Goal: Information Seeking & Learning: Learn about a topic

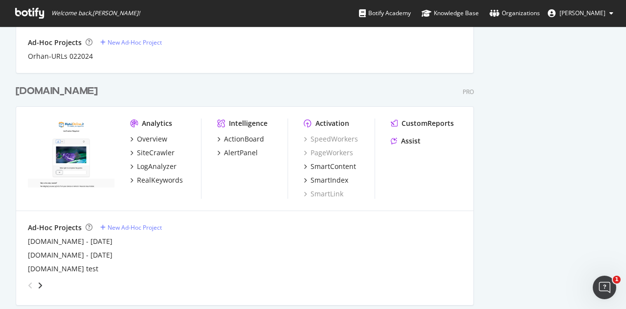
scroll to position [587, 0]
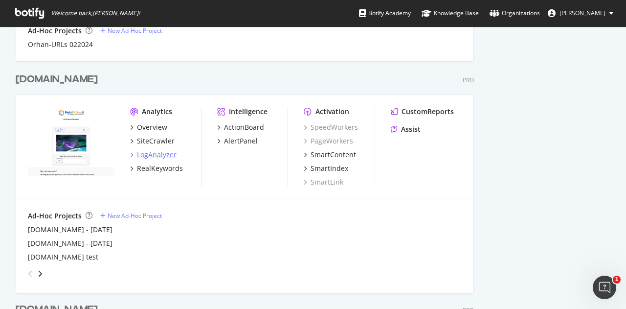
click at [158, 158] on div "LogAnalyzer" at bounding box center [157, 155] width 40 height 10
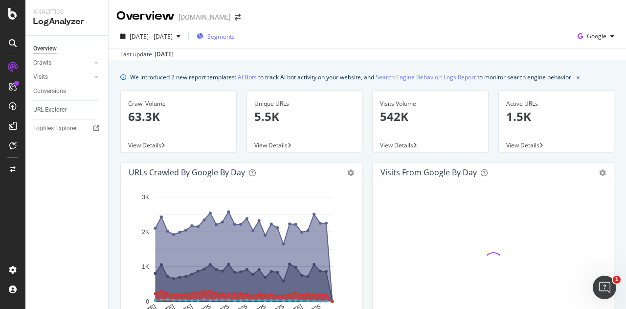
click at [235, 38] on span "Segments" at bounding box center [221, 36] width 27 height 8
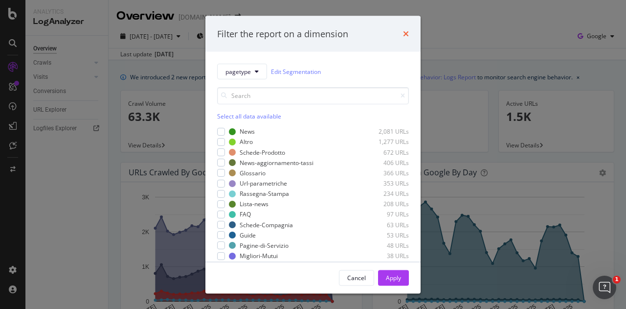
click at [407, 31] on icon "times" at bounding box center [406, 34] width 6 height 8
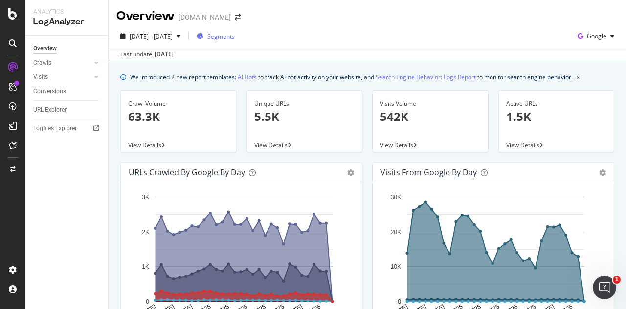
click at [235, 40] on span "Segments" at bounding box center [221, 36] width 27 height 8
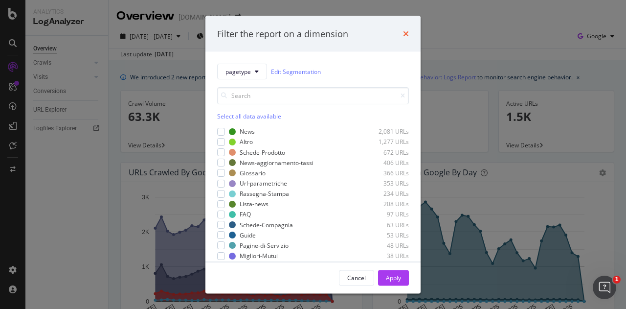
click at [407, 30] on icon "times" at bounding box center [406, 34] width 6 height 8
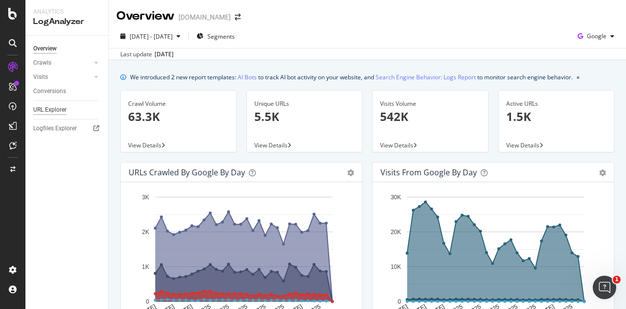
click at [44, 110] on div "URL Explorer" at bounding box center [49, 110] width 33 height 10
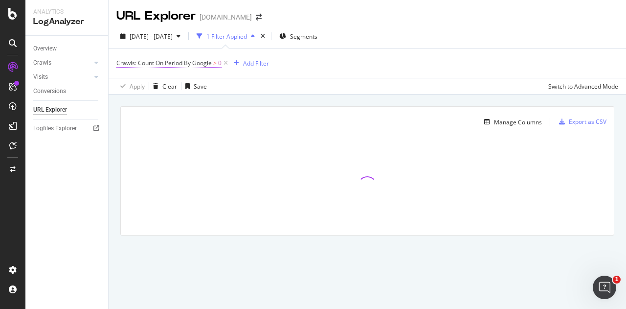
click at [197, 63] on span "Crawls: Count On Period By Google" at bounding box center [163, 63] width 95 height 8
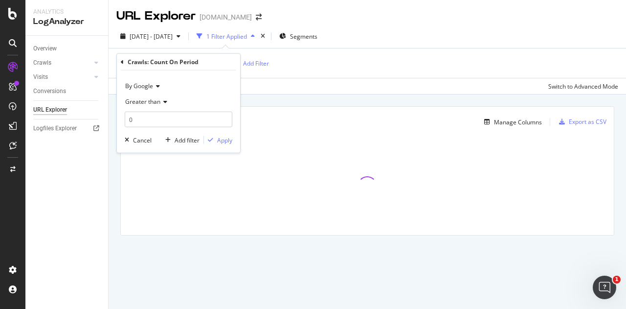
click at [140, 84] on span "By Google" at bounding box center [139, 86] width 28 height 8
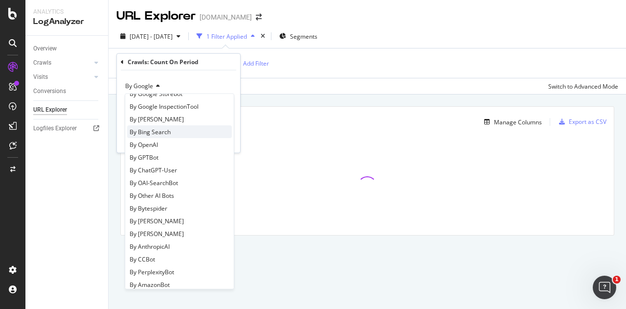
scroll to position [147, 0]
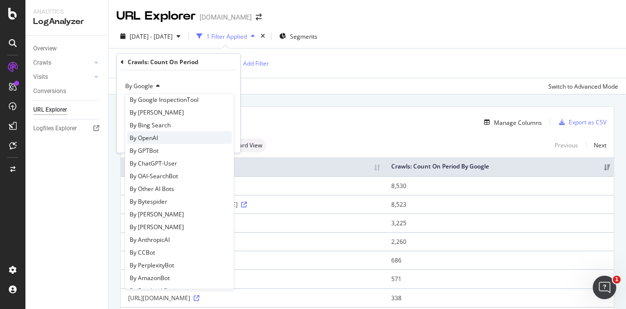
click at [152, 136] on span "By OpenAI" at bounding box center [144, 137] width 28 height 8
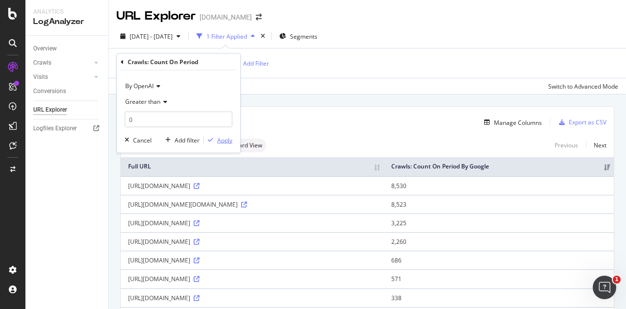
click at [222, 138] on div "Apply" at bounding box center [224, 140] width 15 height 8
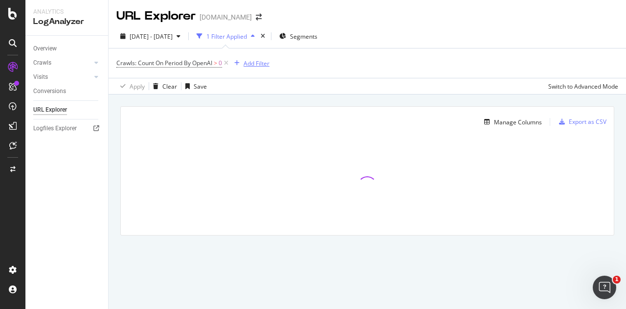
click at [262, 64] on div "Add Filter" at bounding box center [257, 63] width 26 height 8
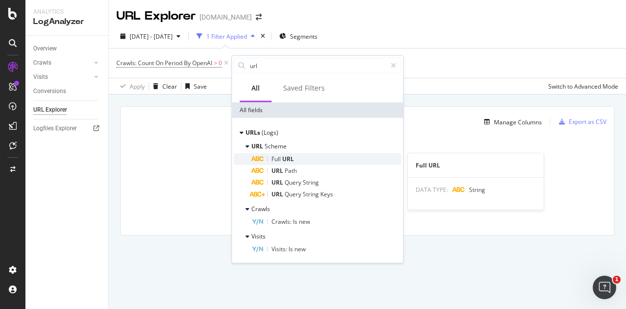
type input "url"
click at [297, 158] on div "Full URL" at bounding box center [327, 159] width 150 height 12
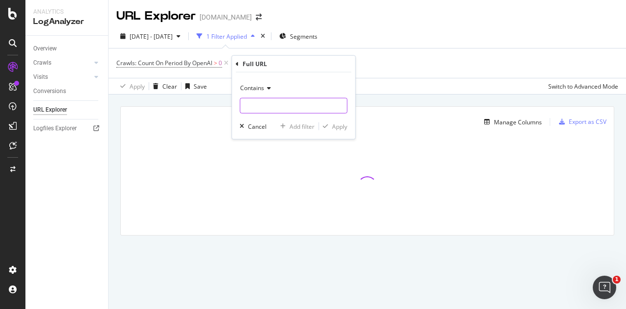
click at [289, 102] on input "text" at bounding box center [293, 106] width 107 height 16
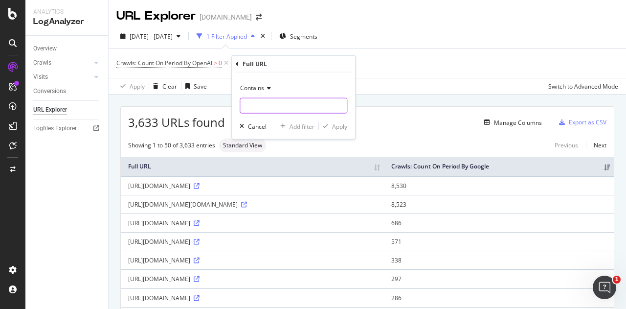
type input "+"
type input "*llms*"
click at [335, 122] on div "Apply" at bounding box center [339, 126] width 15 height 8
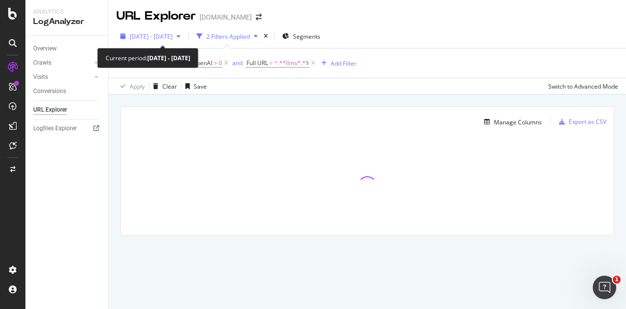
click at [173, 35] on span "2025 Jul. 27th - Aug. 25th" at bounding box center [151, 36] width 43 height 8
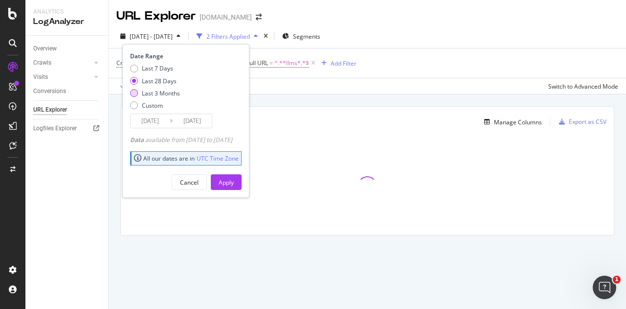
click at [166, 91] on div "Last 3 Months" at bounding box center [161, 93] width 38 height 8
type input "2025/05/26"
click at [234, 183] on div "Apply" at bounding box center [226, 182] width 15 height 8
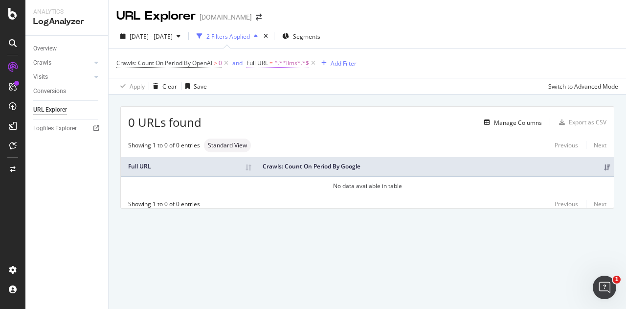
click at [273, 65] on span "=" at bounding box center [271, 63] width 3 height 8
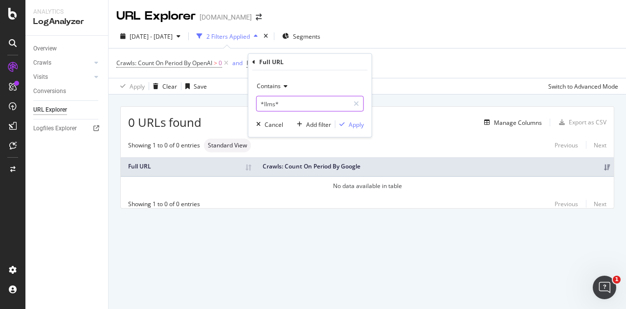
click at [274, 101] on input "*llms*" at bounding box center [303, 104] width 92 height 16
click at [280, 102] on input "*llms*" at bounding box center [303, 104] width 92 height 16
click at [280, 103] on input "*llms*" at bounding box center [303, 104] width 92 height 16
click at [286, 104] on input "*llms*" at bounding box center [303, 104] width 92 height 16
click at [262, 101] on input "*llms" at bounding box center [303, 104] width 92 height 16
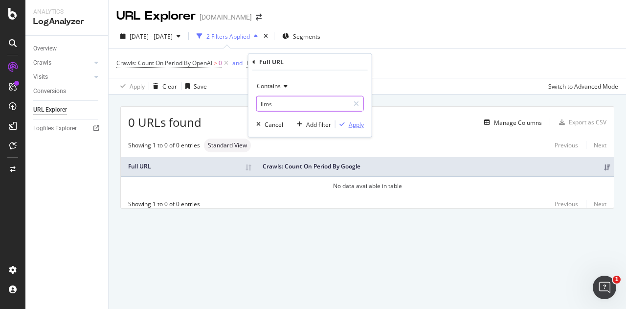
type input "llms"
click at [352, 126] on div "Apply" at bounding box center [356, 124] width 15 height 8
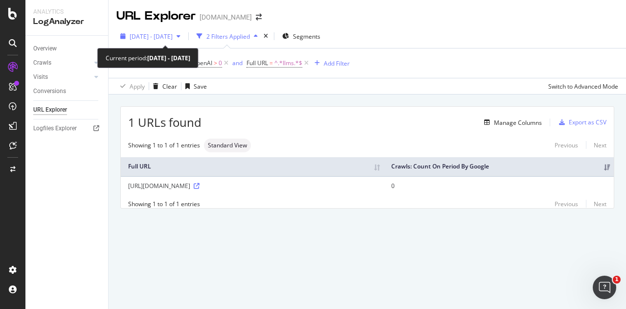
click at [173, 33] on span "2025 May. 26th - Aug. 25th" at bounding box center [151, 36] width 43 height 8
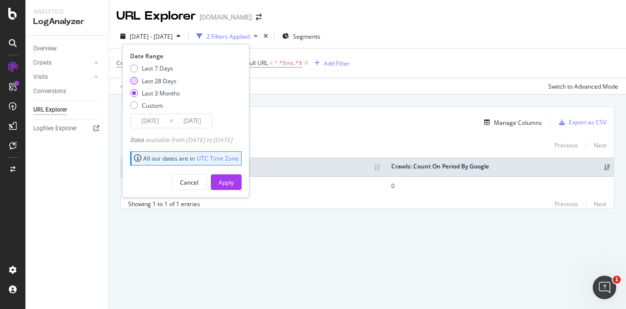
click at [166, 78] on div "Last 28 Days" at bounding box center [159, 81] width 35 height 8
type input "2025/07/29"
click at [234, 176] on div "Apply" at bounding box center [226, 182] width 15 height 15
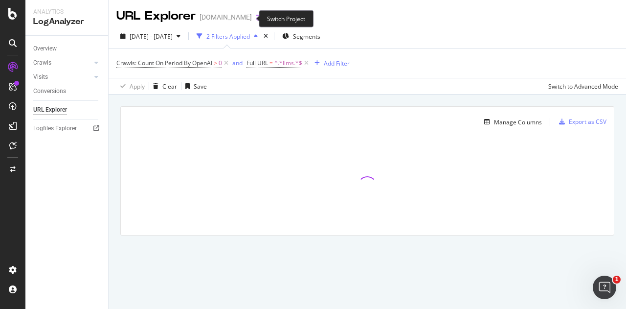
click at [256, 21] on icon "arrow-right-arrow-left" at bounding box center [259, 17] width 6 height 7
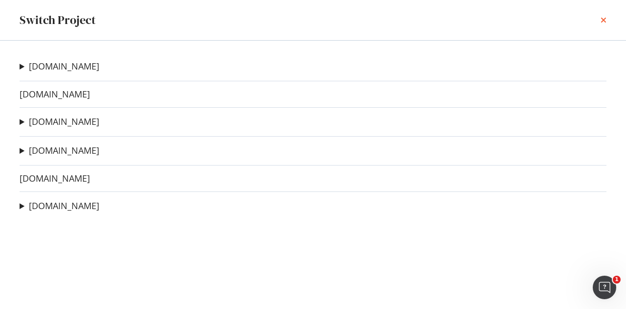
click at [604, 21] on icon "times" at bounding box center [604, 20] width 6 height 8
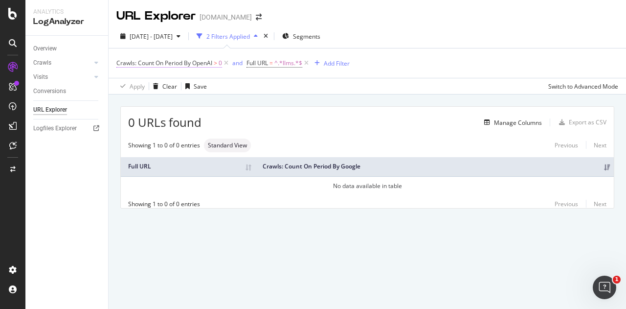
click at [177, 67] on span "Crawls: Count On Period By OpenAI" at bounding box center [164, 63] width 96 height 8
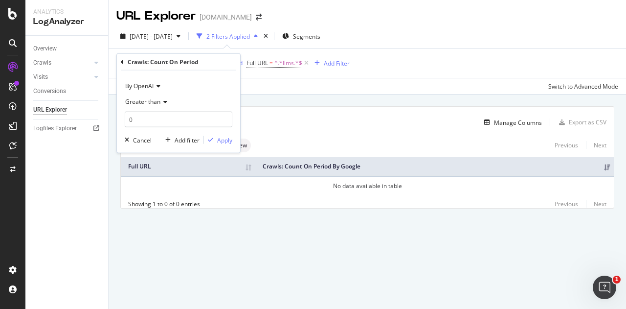
click at [143, 82] on span "By OpenAI" at bounding box center [139, 86] width 28 height 8
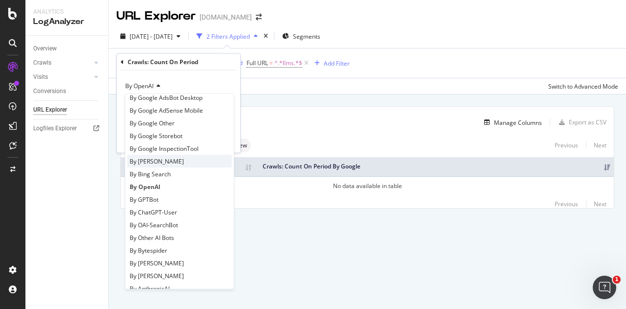
scroll to position [147, 0]
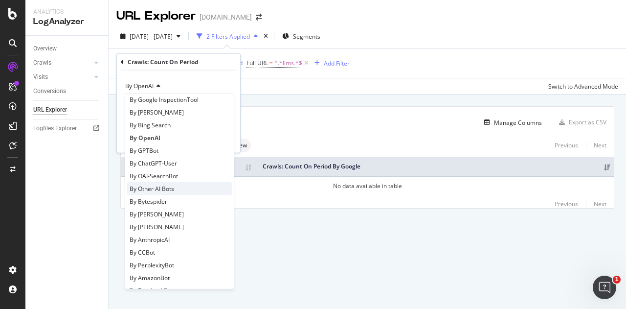
click at [168, 188] on span "By Other AI Bots" at bounding box center [152, 188] width 45 height 8
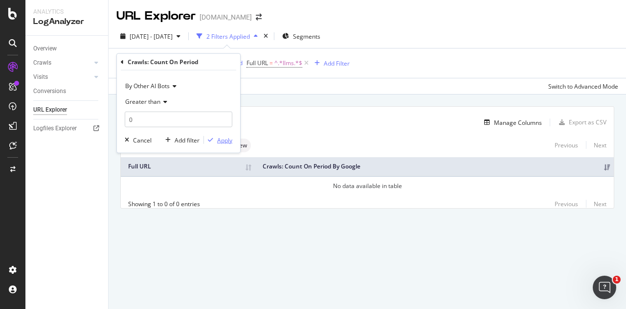
click at [226, 141] on div "Apply" at bounding box center [224, 140] width 15 height 8
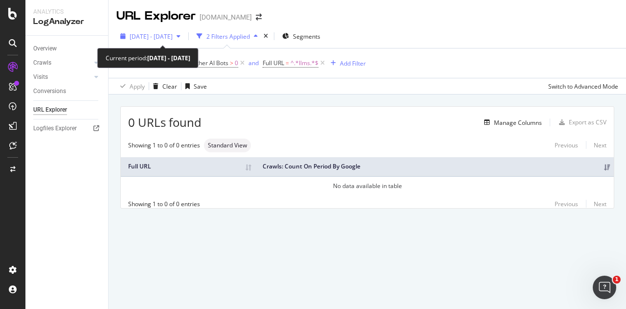
click at [154, 32] on div "2025 Jul. 29th - Aug. 25th" at bounding box center [150, 36] width 68 height 15
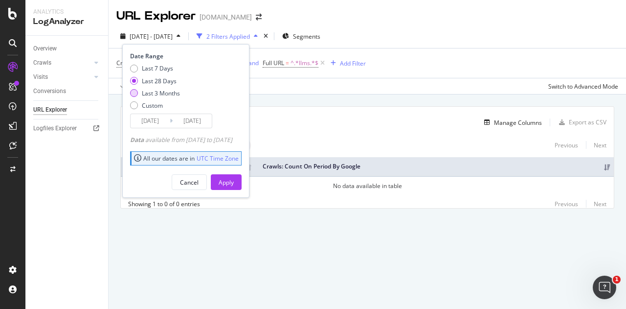
click at [163, 93] on div "Last 3 Months" at bounding box center [161, 93] width 38 height 8
type input "2025/05/26"
click at [234, 188] on div "Apply" at bounding box center [226, 182] width 15 height 15
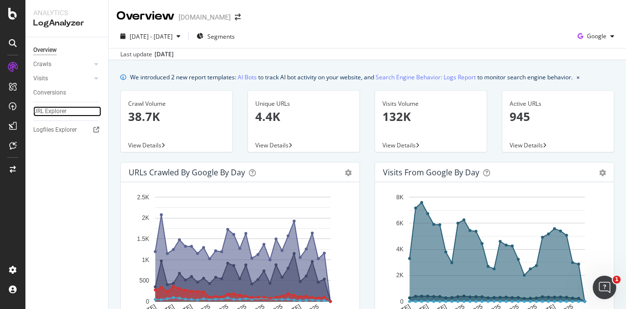
drag, startPoint x: 53, startPoint y: 108, endPoint x: 69, endPoint y: 100, distance: 17.9
click at [53, 108] on div "URL Explorer" at bounding box center [49, 111] width 33 height 10
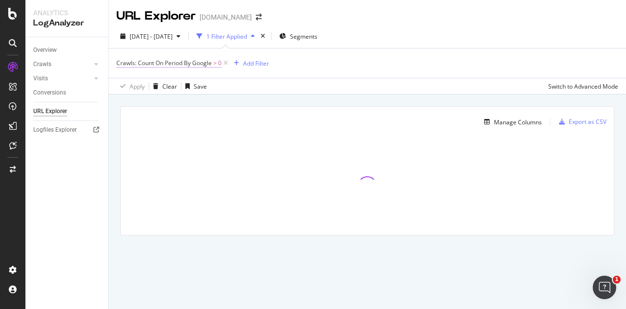
click at [203, 59] on span "Crawls: Count On Period By Google" at bounding box center [163, 63] width 95 height 8
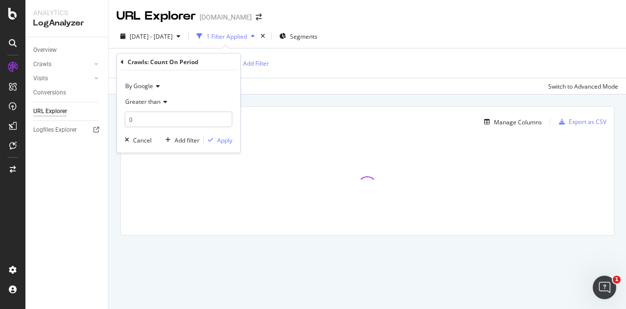
click at [159, 82] on div "By Google" at bounding box center [179, 86] width 108 height 16
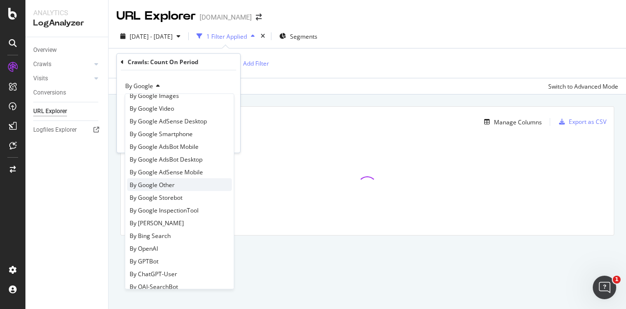
scroll to position [49, 0]
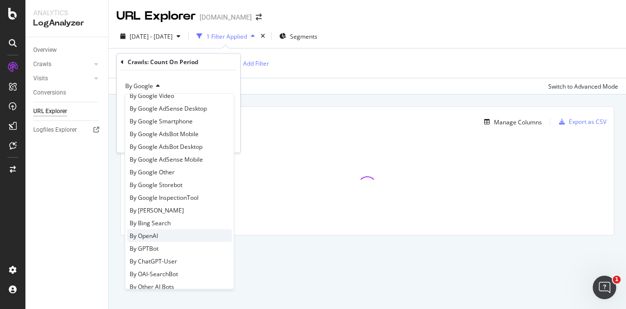
click at [161, 231] on div "By OpenAI" at bounding box center [179, 235] width 105 height 13
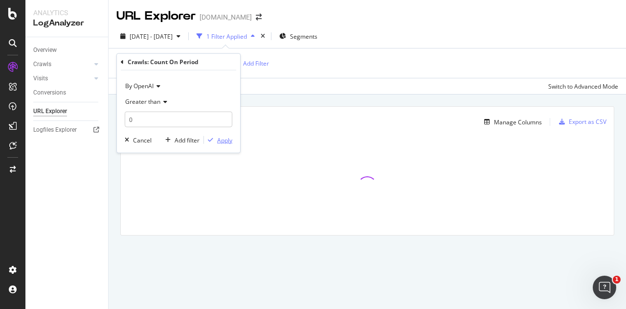
drag, startPoint x: 222, startPoint y: 140, endPoint x: 224, endPoint y: 128, distance: 12.4
click at [222, 140] on div "Apply" at bounding box center [224, 140] width 15 height 8
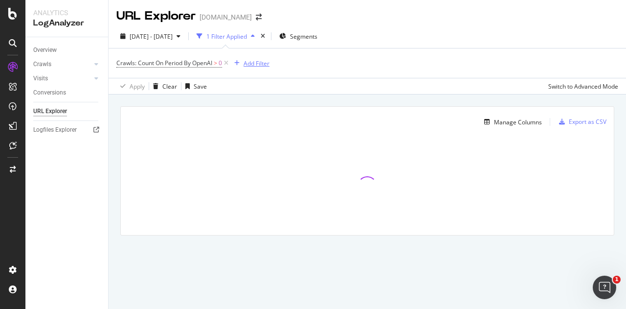
click at [253, 61] on div "Add Filter" at bounding box center [257, 63] width 26 height 8
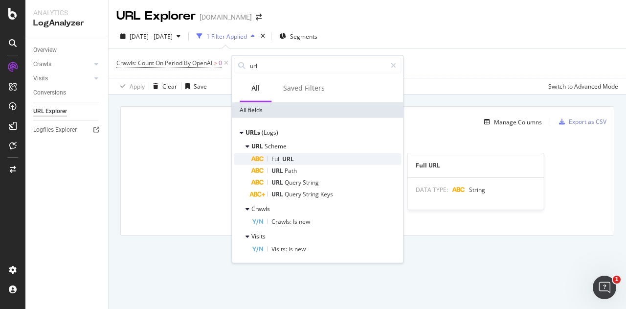
type input "url"
click at [287, 156] on span "URL" at bounding box center [288, 159] width 12 height 8
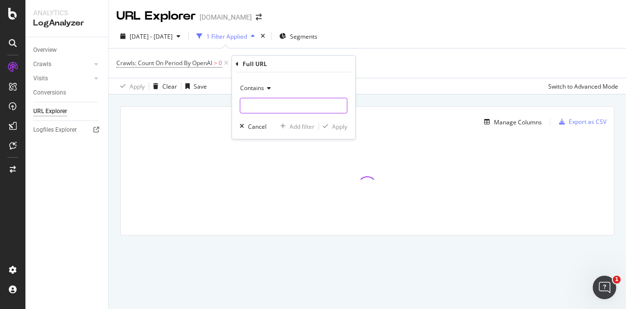
click at [286, 98] on input "text" at bounding box center [293, 106] width 107 height 16
type input "llms"
click at [333, 121] on button "Apply" at bounding box center [333, 126] width 28 height 10
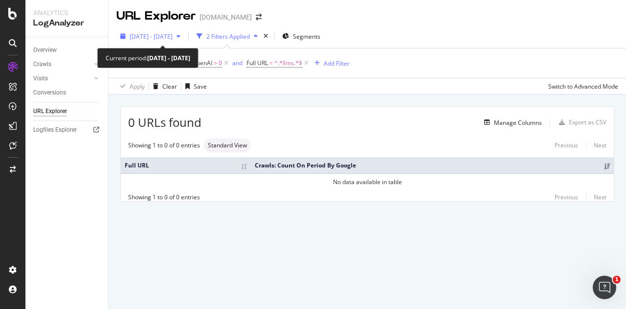
click at [173, 36] on span "2025 Jul. 27th - Aug. 25th" at bounding box center [151, 36] width 43 height 8
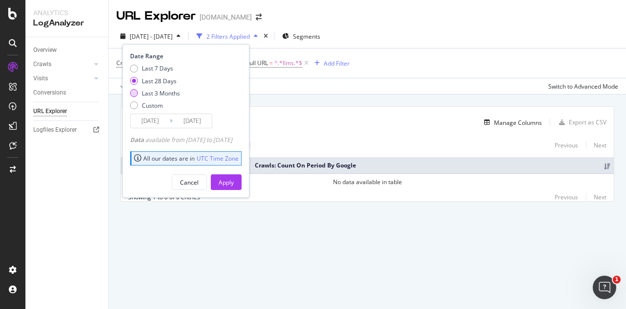
click at [180, 91] on div "Last 3 Months" at bounding box center [161, 93] width 38 height 8
type input "2025/05/26"
click at [234, 177] on div "Apply" at bounding box center [226, 182] width 15 height 15
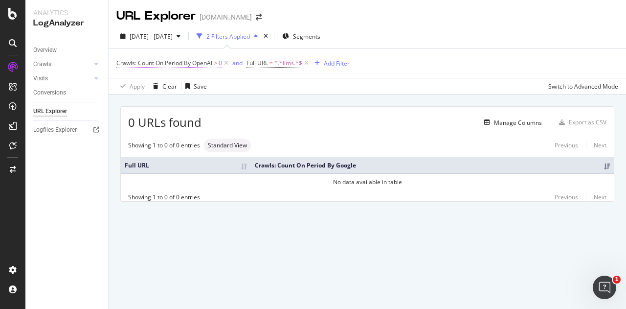
click at [175, 65] on span "Crawls: Count On Period By OpenAI" at bounding box center [164, 63] width 96 height 8
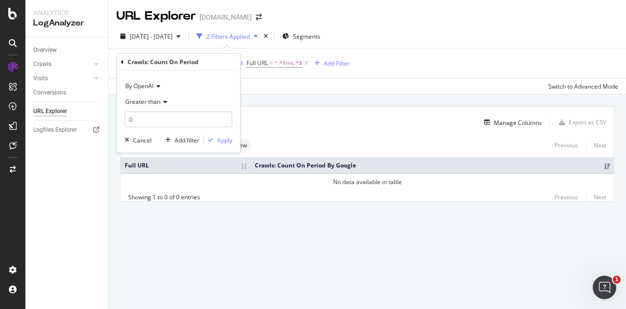
click at [153, 85] on span "By OpenAI" at bounding box center [139, 86] width 28 height 8
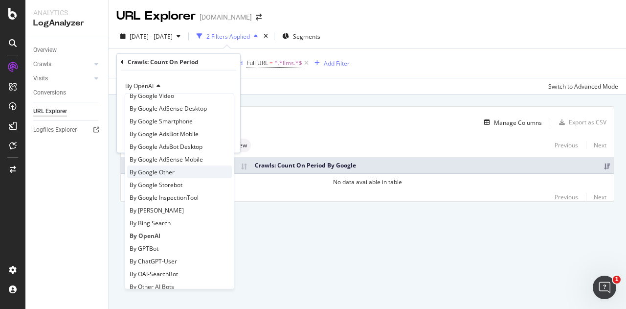
scroll to position [98, 0]
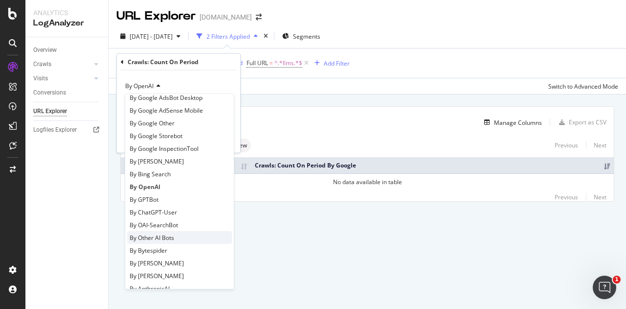
click at [184, 235] on div "By Other AI Bots" at bounding box center [179, 237] width 105 height 13
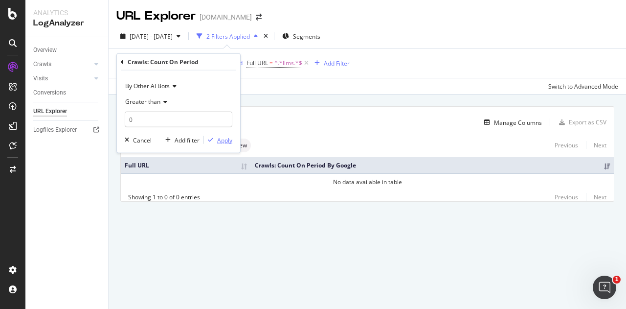
click at [217, 138] on div "Apply" at bounding box center [224, 140] width 15 height 8
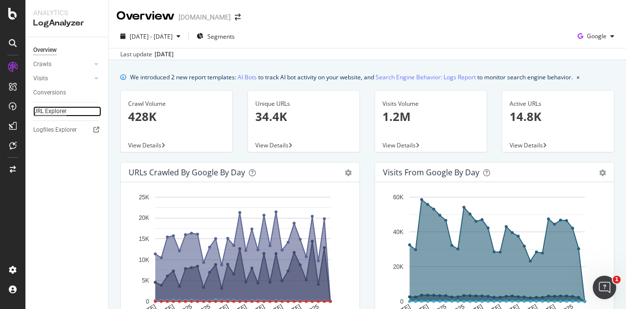
click at [46, 107] on div "URL Explorer" at bounding box center [49, 111] width 33 height 10
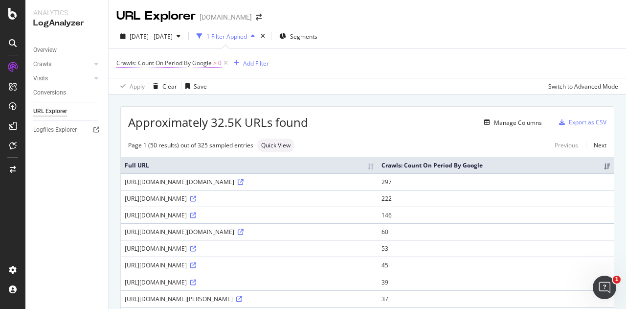
click at [209, 62] on span "Crawls: Count On Period By Google" at bounding box center [163, 63] width 95 height 8
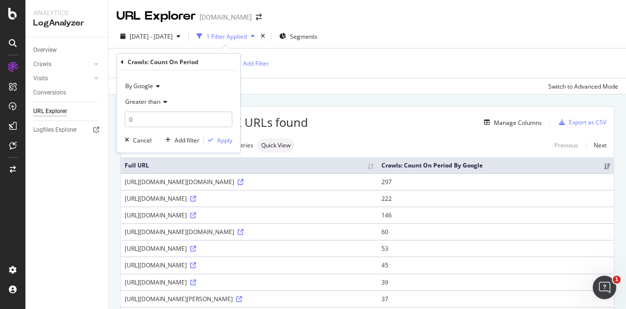
click at [161, 90] on div "By Google" at bounding box center [179, 86] width 108 height 16
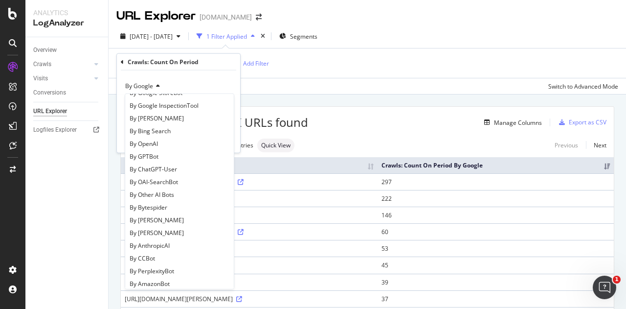
scroll to position [147, 0]
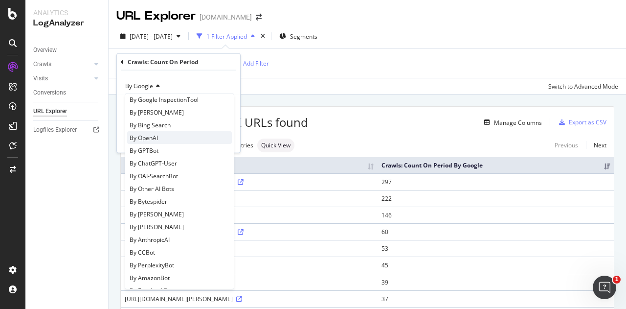
click at [178, 134] on div "By OpenAI" at bounding box center [179, 137] width 105 height 13
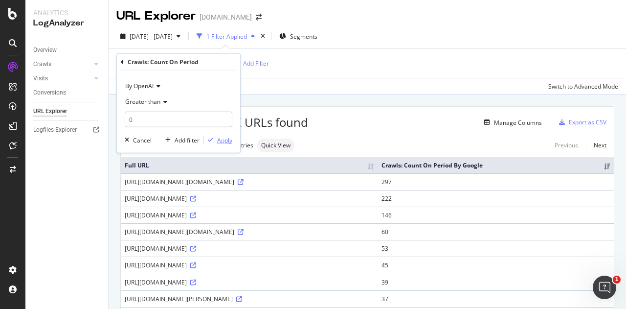
click at [217, 139] on div "button" at bounding box center [210, 140] width 13 height 6
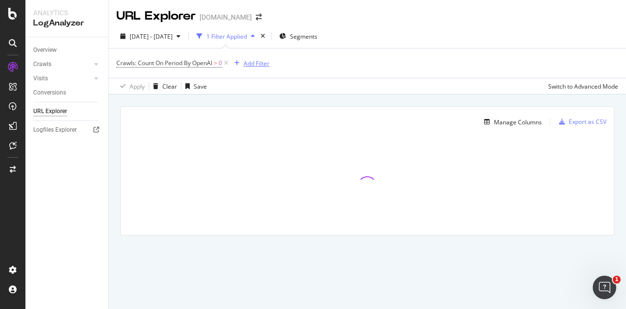
click at [257, 66] on div "Add Filter" at bounding box center [257, 63] width 26 height 8
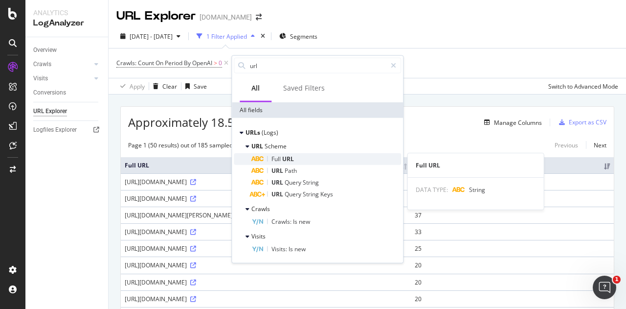
type input "url"
click at [295, 156] on div "Full URL" at bounding box center [327, 159] width 150 height 12
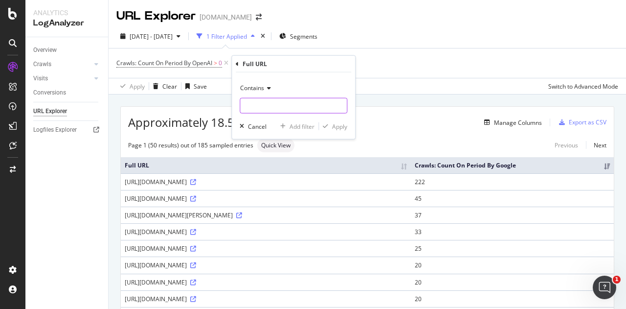
click at [287, 105] on input "text" at bounding box center [293, 106] width 107 height 16
type input "llms"
click at [345, 126] on div "Apply" at bounding box center [339, 126] width 15 height 8
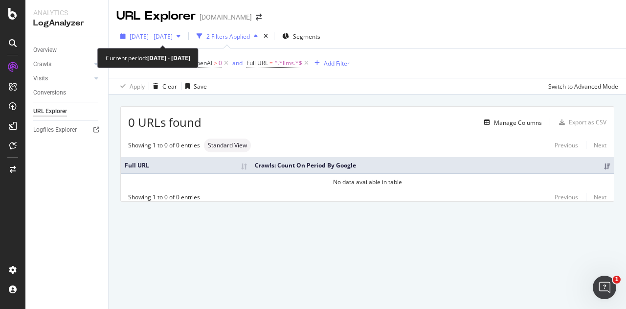
click at [173, 32] on span "[DATE] - [DATE]" at bounding box center [151, 36] width 43 height 8
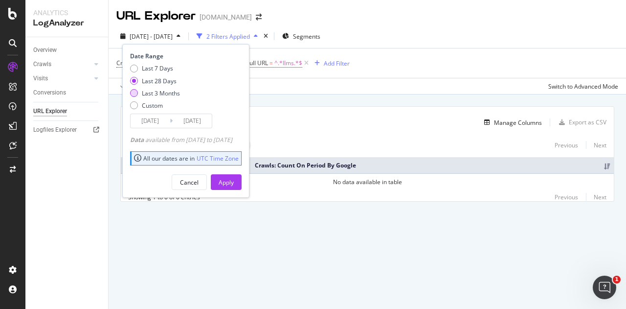
click at [172, 91] on div "Last 3 Months" at bounding box center [161, 93] width 38 height 8
type input "[DATE]"
click at [231, 179] on button "Apply" at bounding box center [226, 182] width 31 height 16
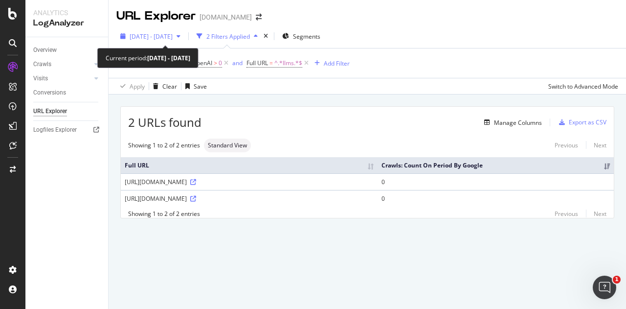
click at [166, 40] on span "[DATE] - [DATE]" at bounding box center [151, 36] width 43 height 8
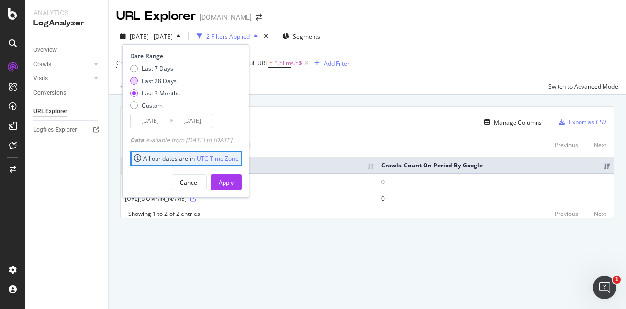
click at [161, 82] on div "Last 28 Days" at bounding box center [159, 81] width 35 height 8
type input "[DATE]"
click at [234, 187] on div "Apply" at bounding box center [226, 182] width 15 height 15
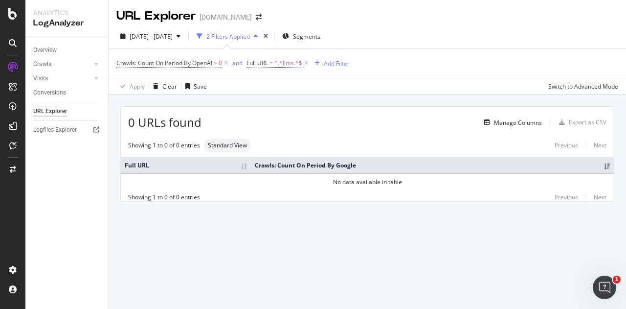
click at [170, 58] on span "Crawls: Count On Period By OpenAI > 0" at bounding box center [173, 63] width 114 height 14
click at [170, 63] on span "Crawls: Count On Period By OpenAI" at bounding box center [164, 63] width 96 height 8
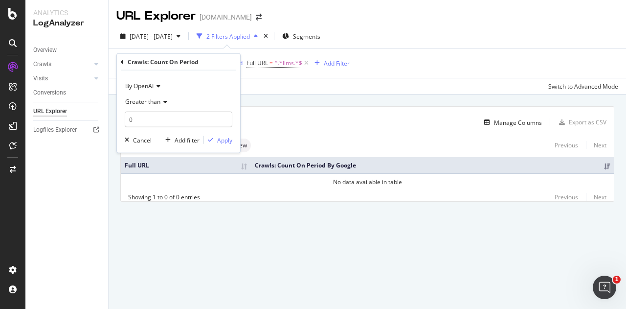
click at [157, 85] on icon at bounding box center [157, 86] width 7 height 6
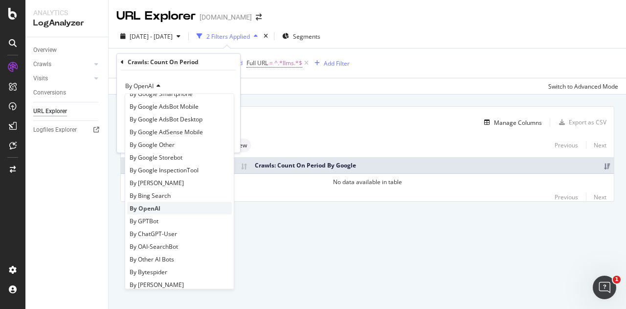
scroll to position [98, 0]
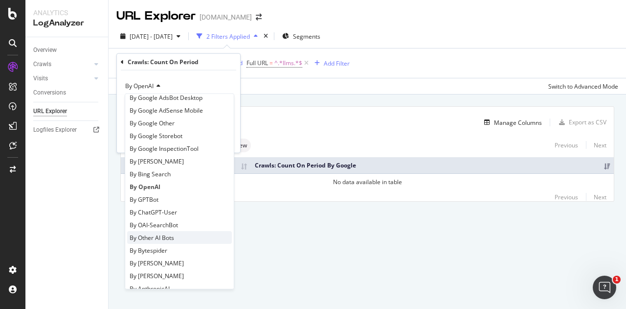
click at [182, 239] on div "By Other AI Bots" at bounding box center [179, 237] width 105 height 13
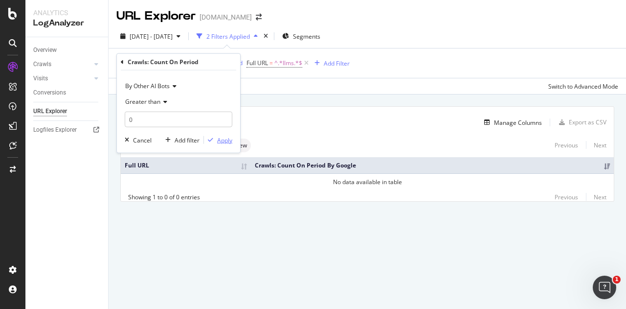
click at [214, 141] on div "button" at bounding box center [210, 140] width 13 height 6
